Goal: Use online tool/utility: Use online tool/utility

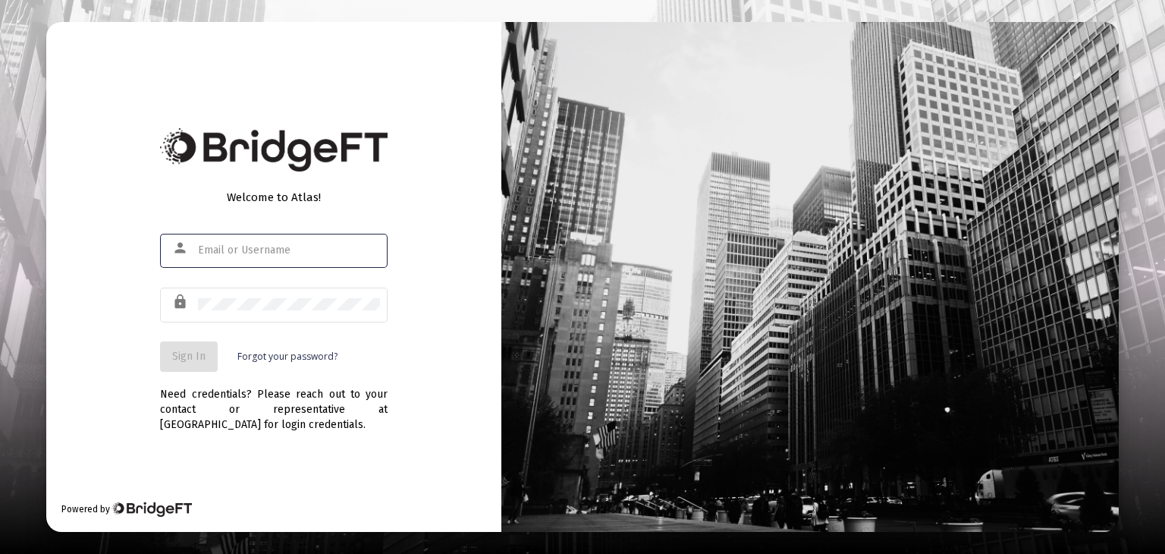
type input "[PERSON_NAME][EMAIL_ADDRESS][DOMAIN_NAME]"
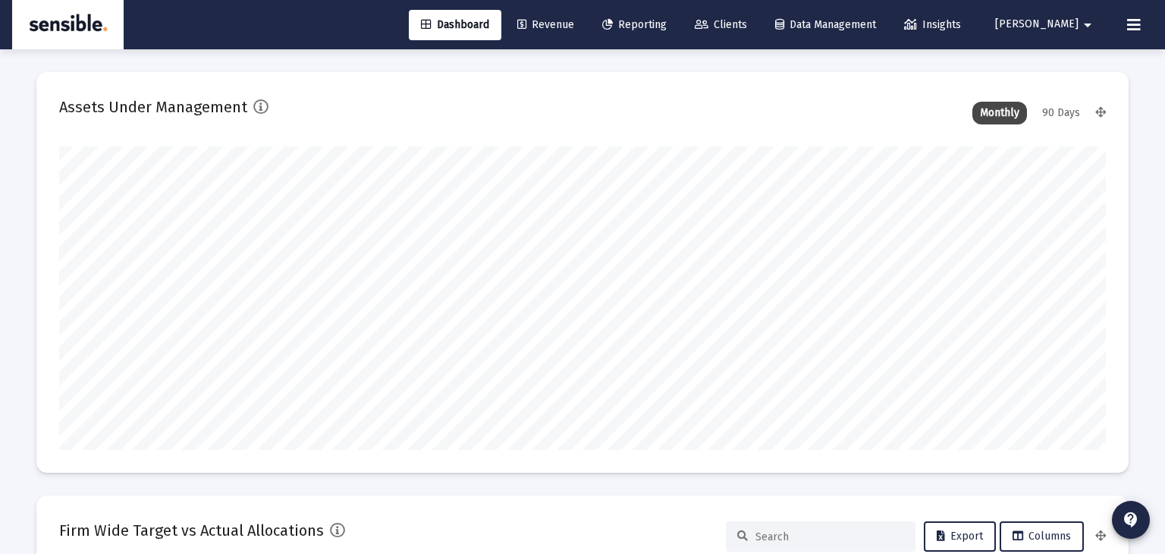
type input "[DATE]"
type input "[PERSON_NAME][EMAIL_ADDRESS][DOMAIN_NAME]"
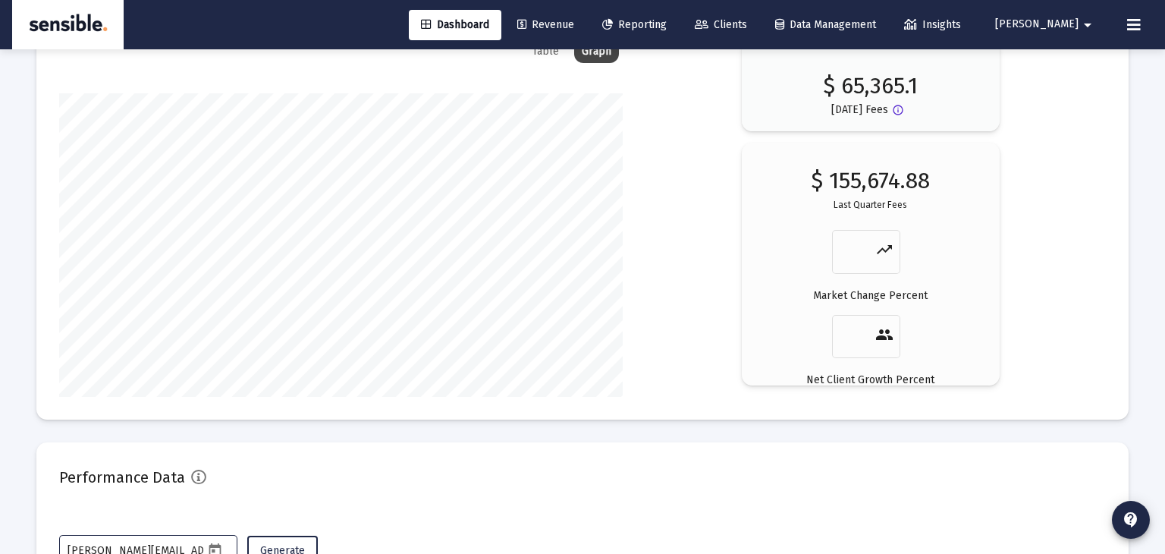
scroll to position [2693, 0]
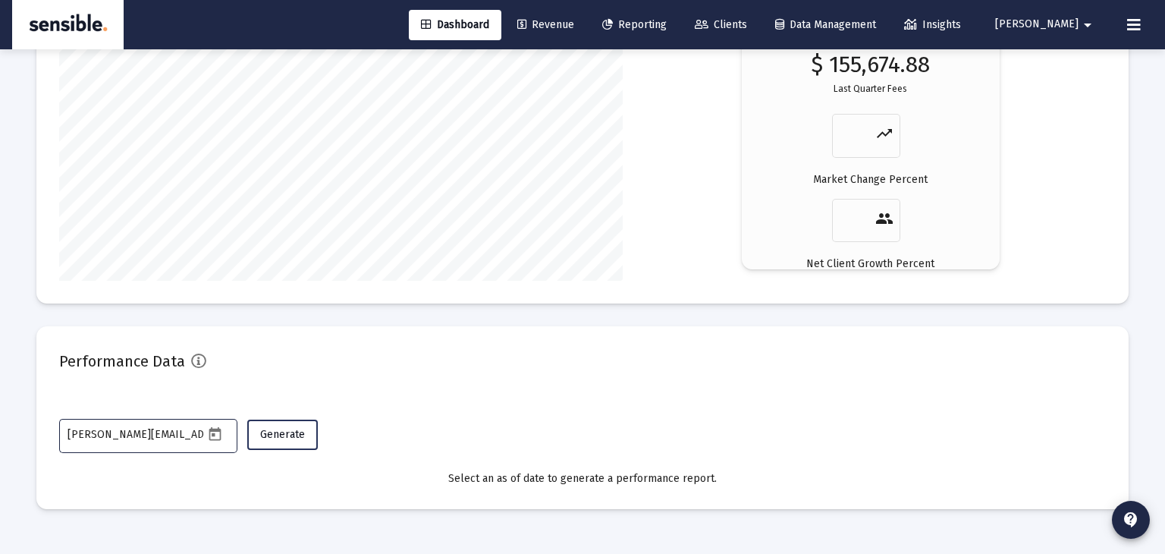
click at [296, 425] on button "Generate" at bounding box center [282, 434] width 71 height 30
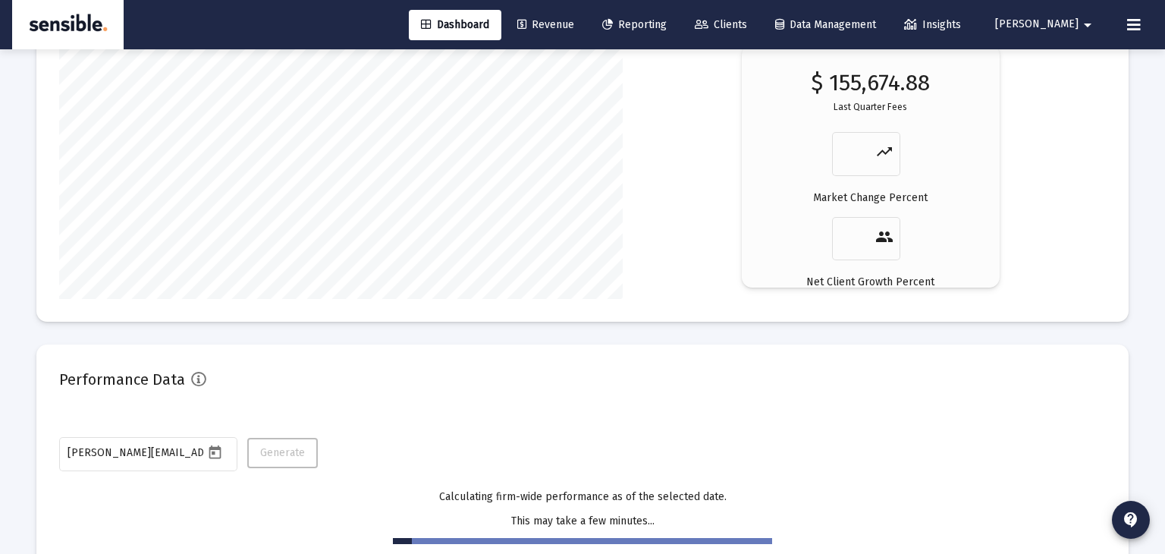
scroll to position [2733, 0]
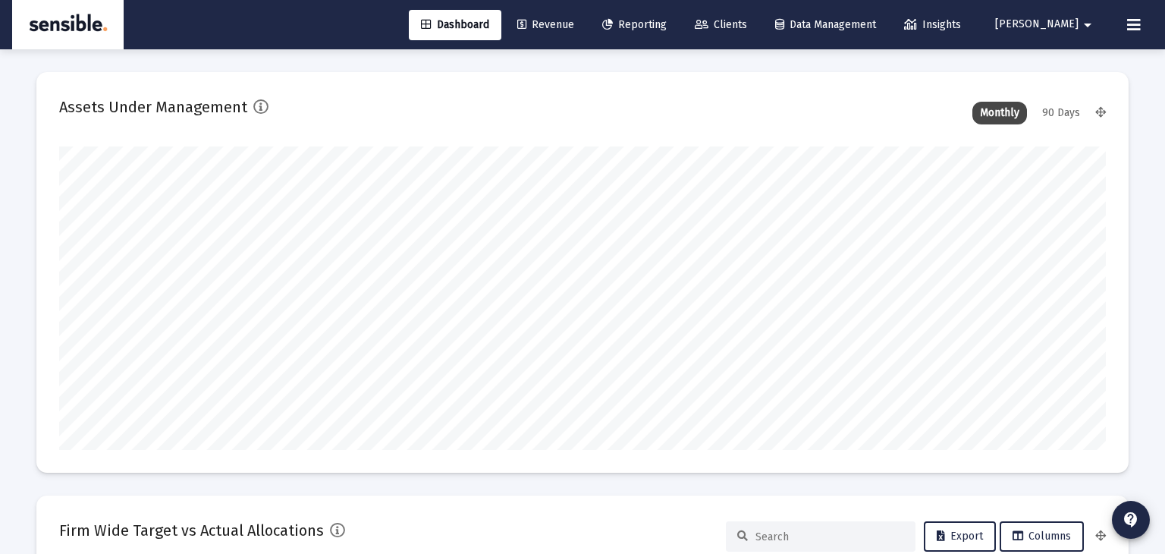
type input "[DATE]"
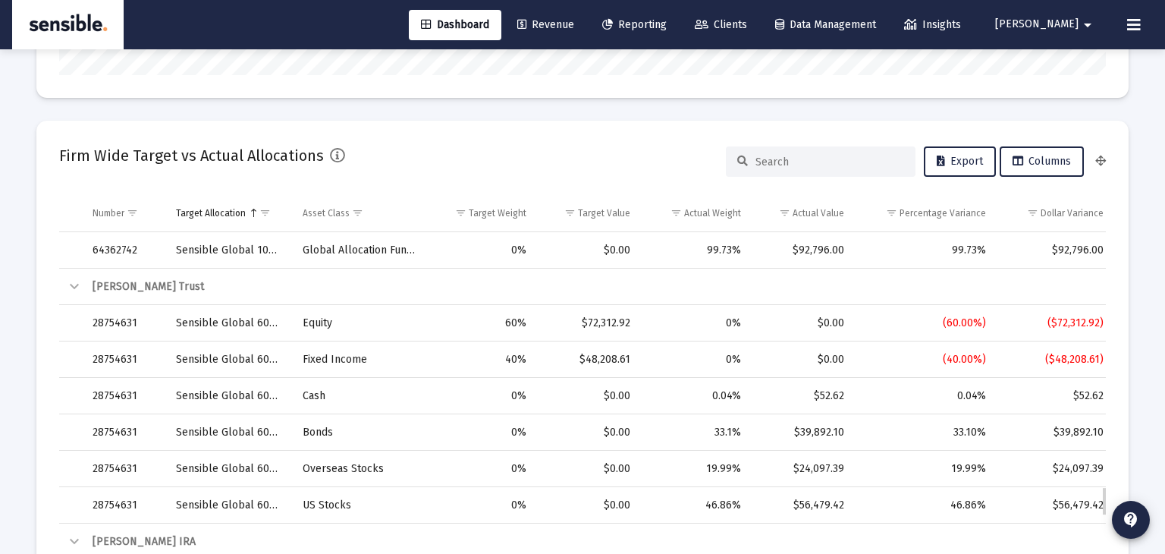
scroll to position [303, 489]
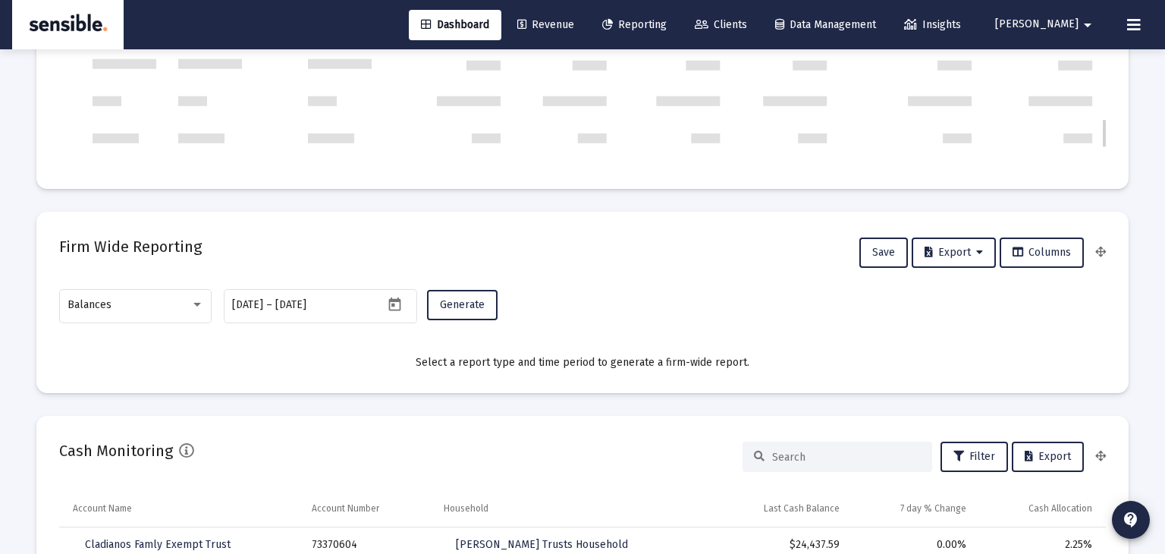
type input "[PERSON_NAME][EMAIL_ADDRESS][DOMAIN_NAME]"
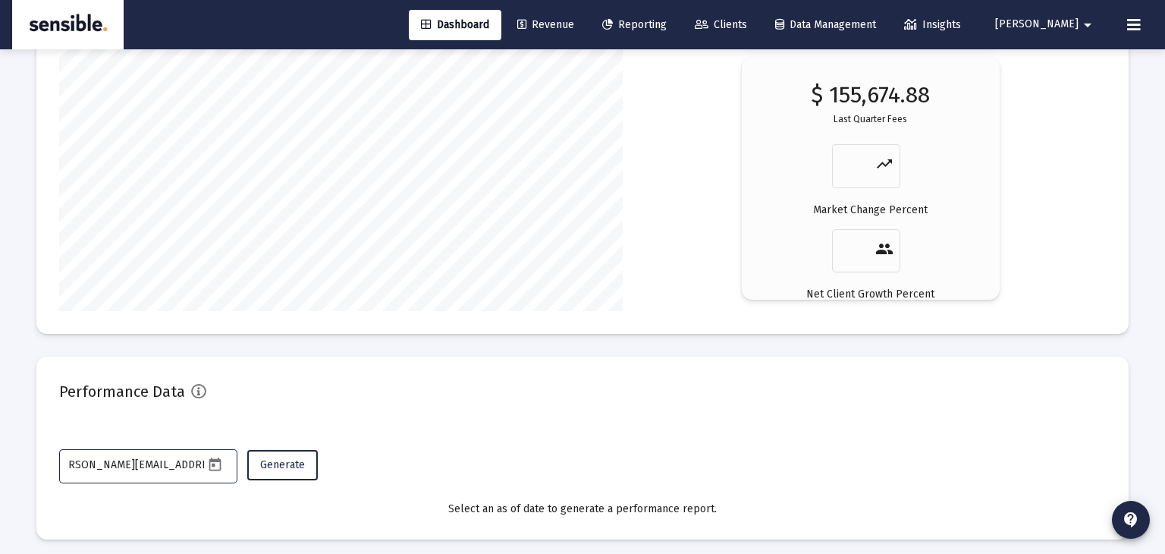
scroll to position [2693, 0]
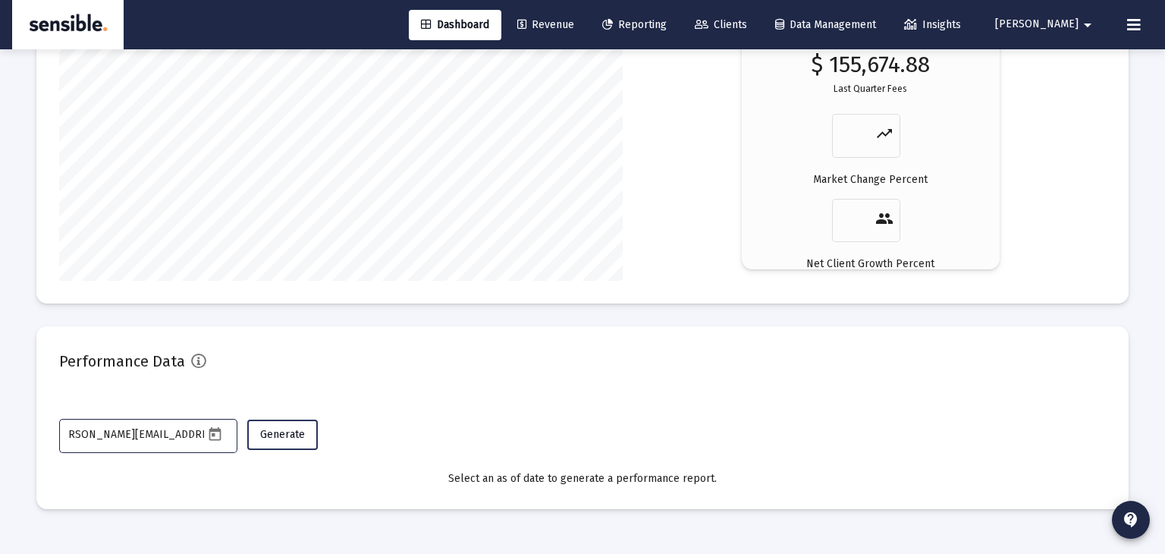
click at [281, 429] on span "Generate" at bounding box center [282, 434] width 45 height 13
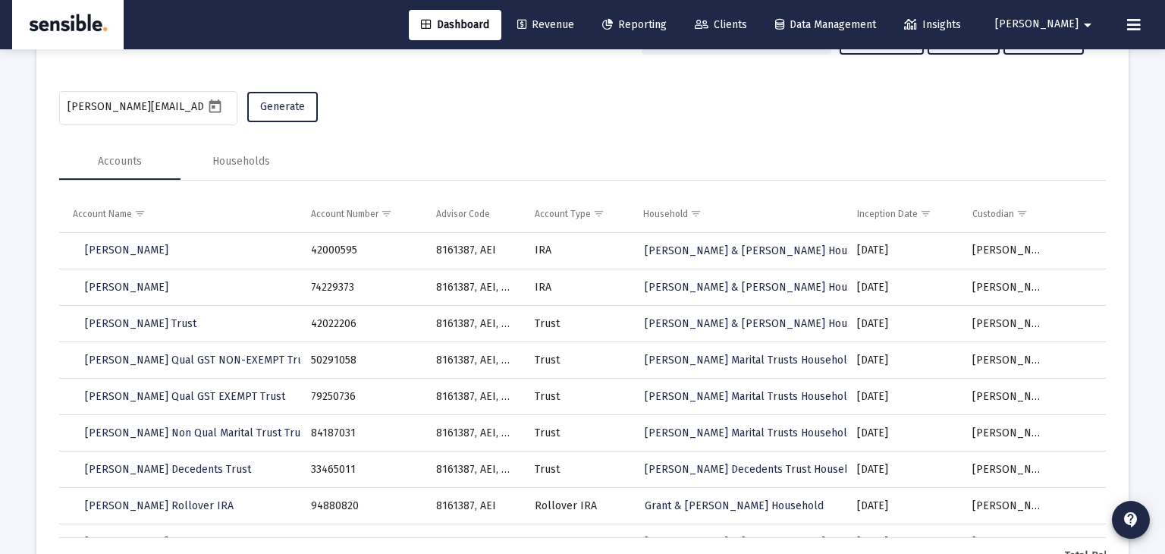
scroll to position [3021, 0]
click at [231, 158] on div "Households" at bounding box center [241, 161] width 58 height 15
